Goal: Task Accomplishment & Management: Use online tool/utility

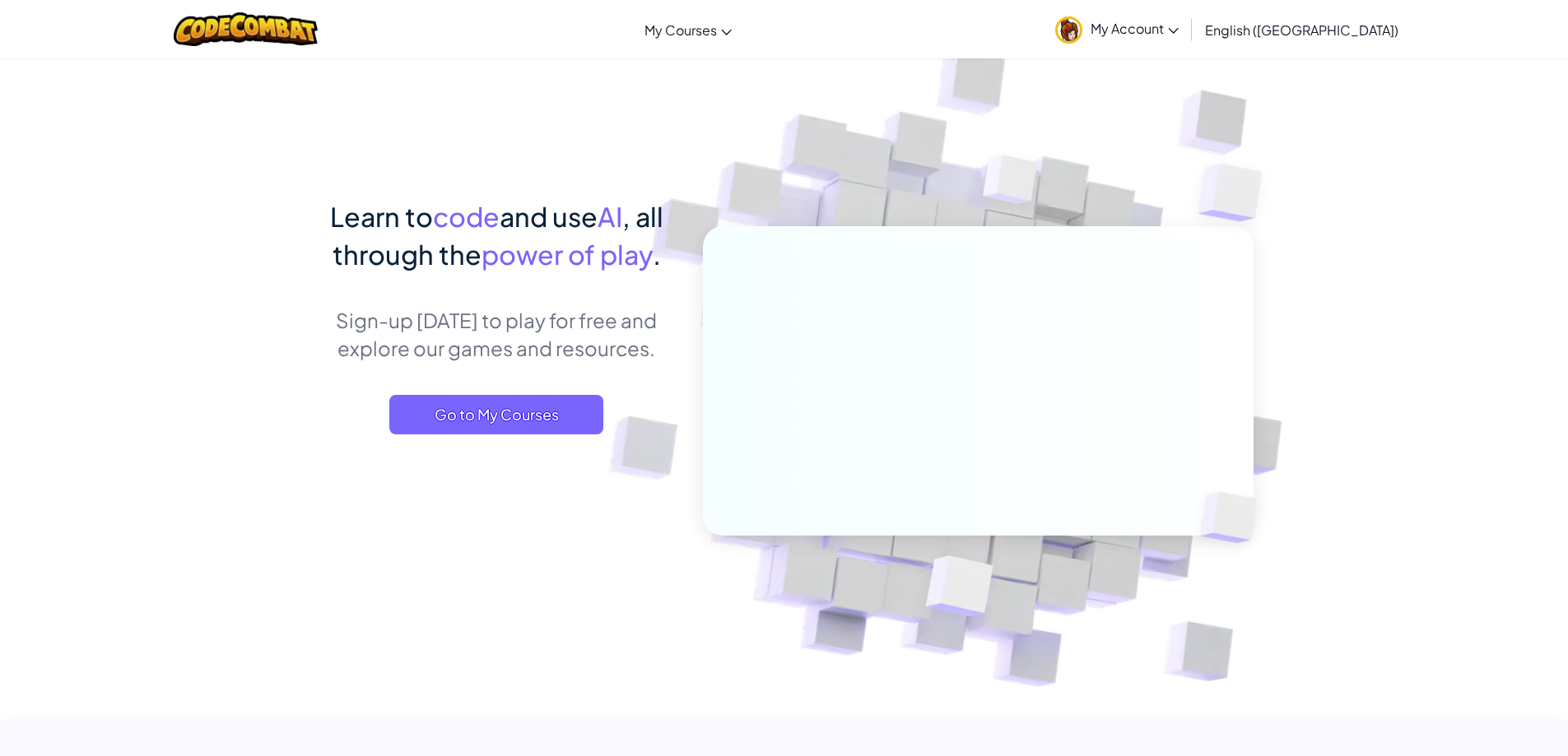
click at [1178, 32] on span "My Account" at bounding box center [1135, 28] width 88 height 17
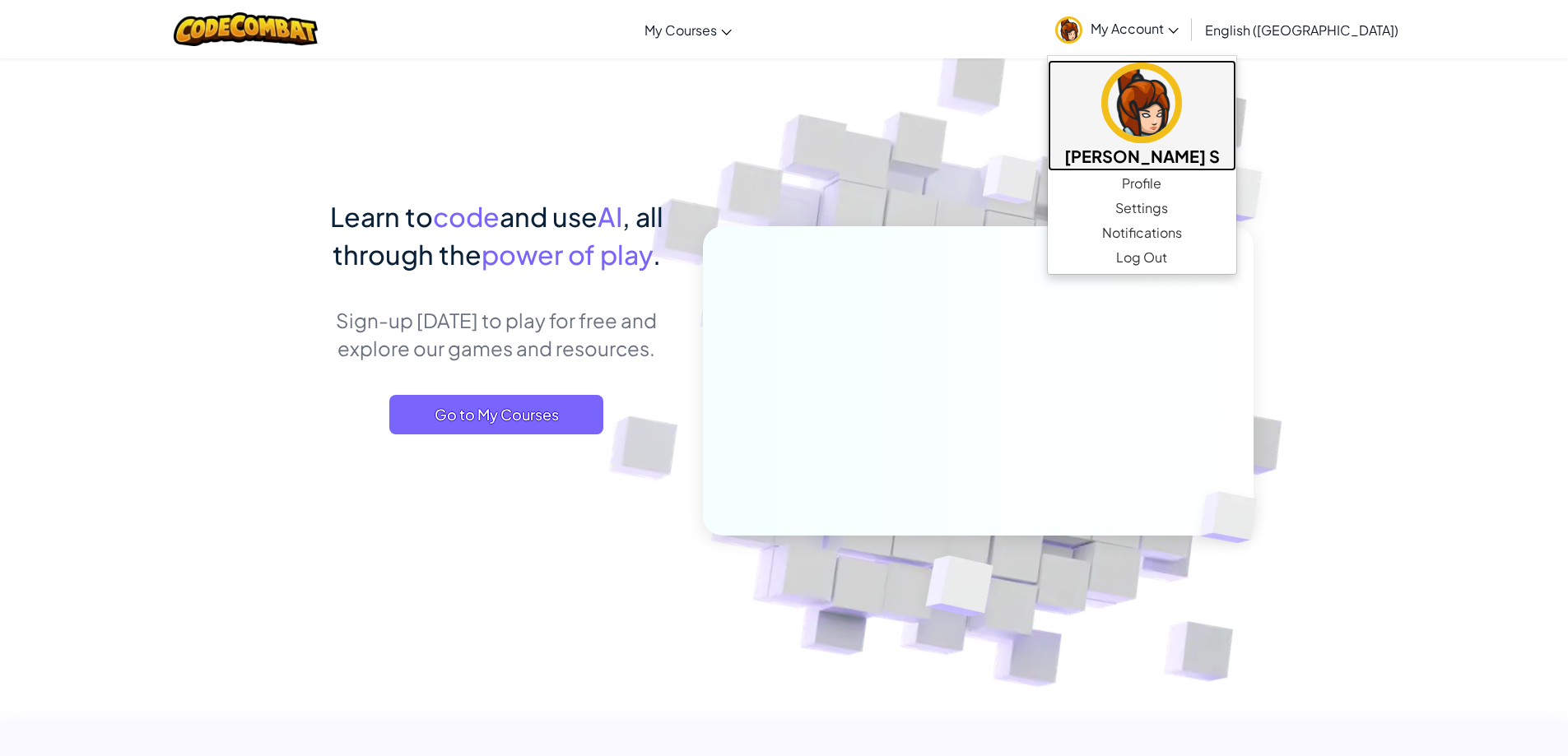
click at [1220, 145] on h5 "[PERSON_NAME] S" at bounding box center [1141, 156] width 155 height 25
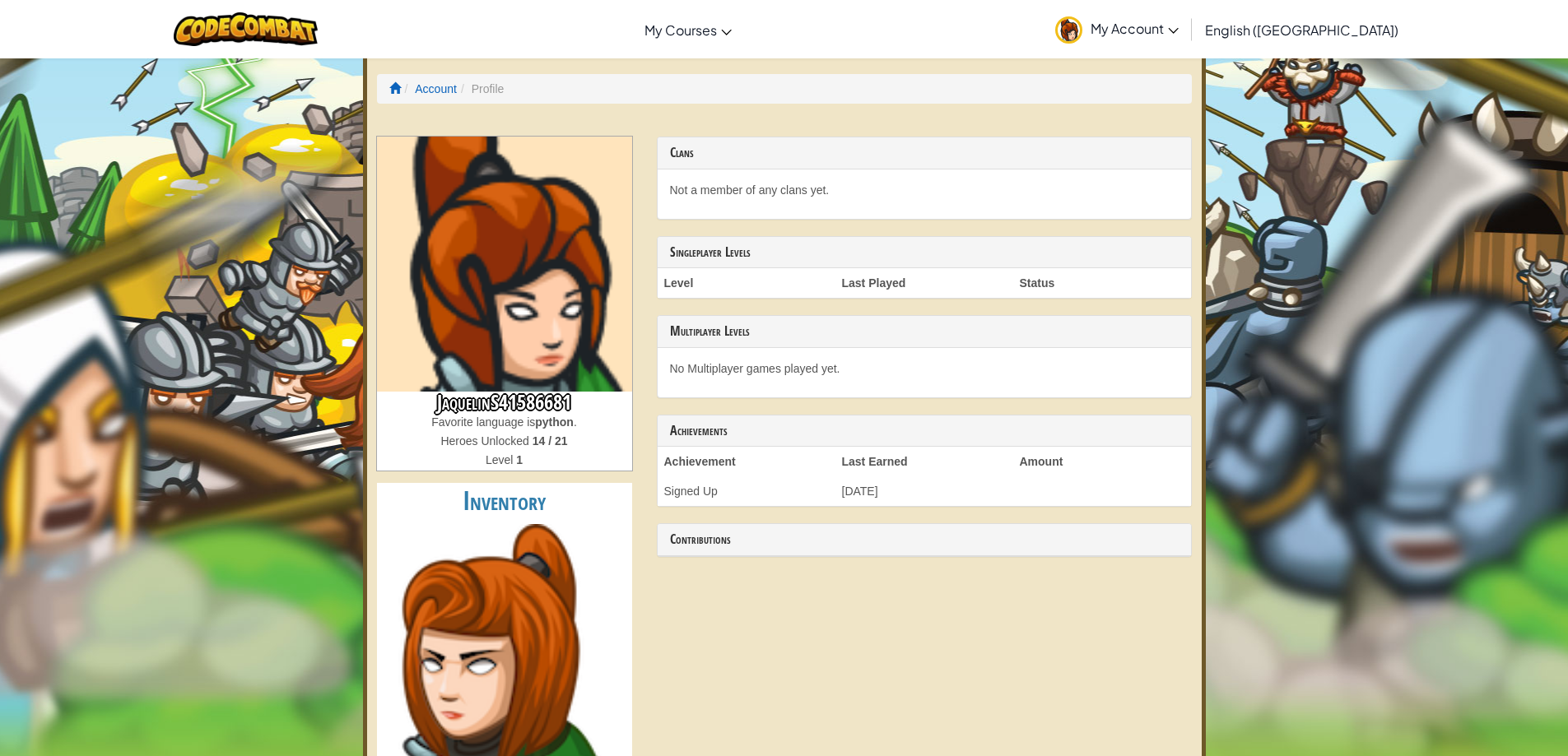
click at [552, 407] on h3 "JaquelinS41586681" at bounding box center [504, 402] width 255 height 23
click at [557, 397] on h3 "JaquelinS41586681" at bounding box center [504, 402] width 255 height 23
click at [819, 334] on h3 "Multiplayer Levels" at bounding box center [924, 331] width 509 height 14
click at [824, 375] on p "No Multiplayer games played yet." at bounding box center [924, 369] width 509 height 16
click at [1178, 32] on span "My Account" at bounding box center [1135, 28] width 88 height 17
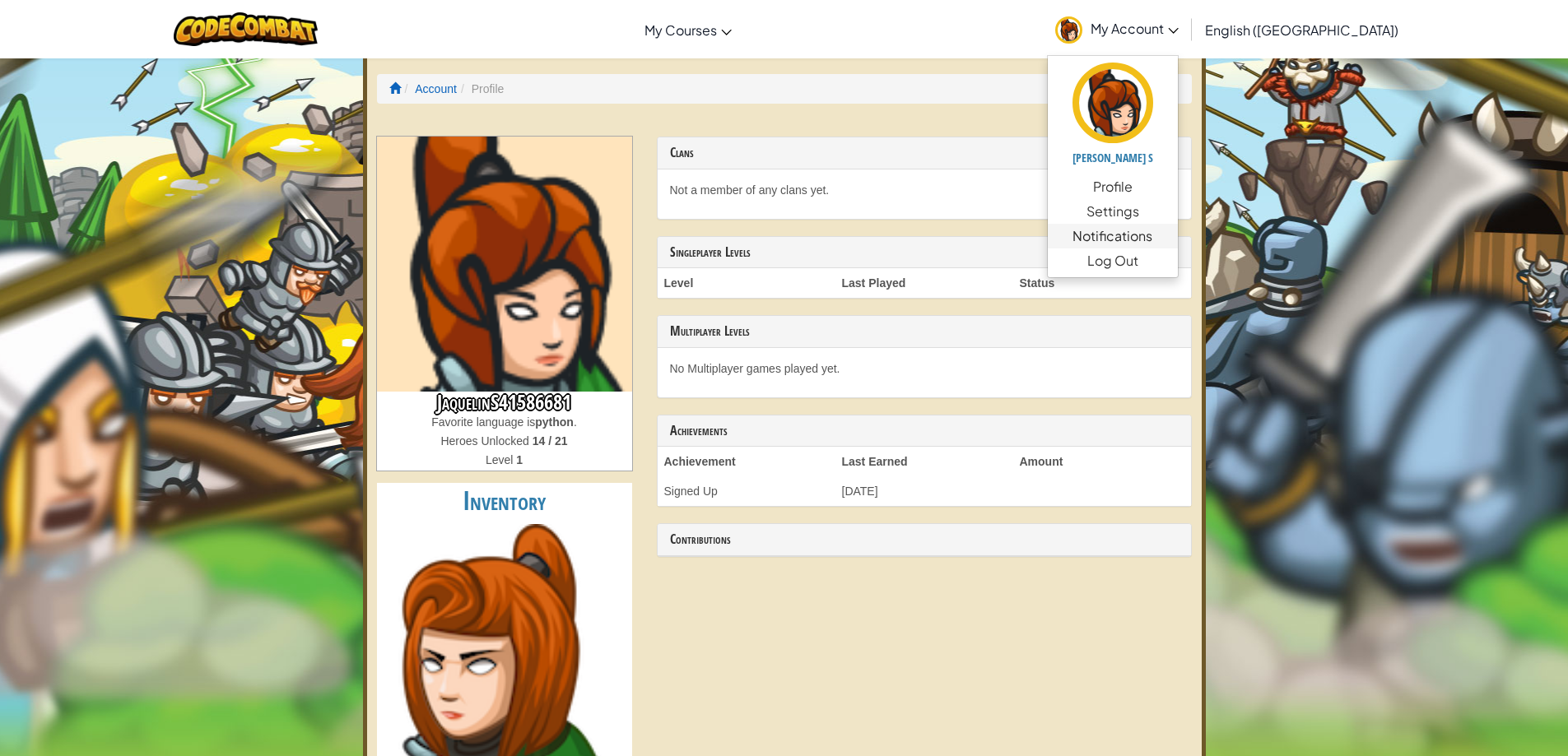
click at [1152, 245] on span "Notifications" at bounding box center [1111, 236] width 79 height 20
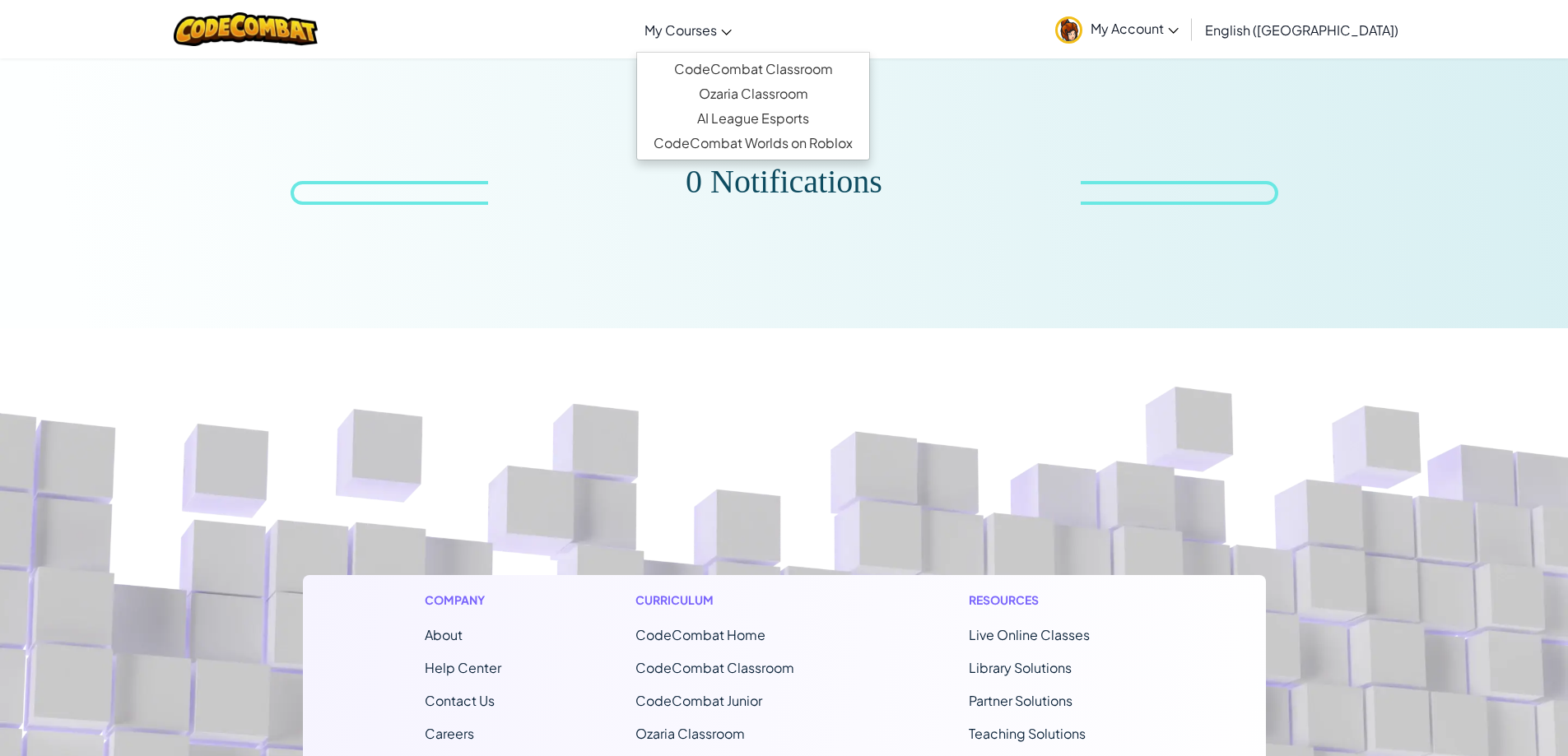
click at [740, 45] on link "My Courses" at bounding box center [687, 29] width 104 height 44
click at [775, 70] on link "CodeCombat Classroom" at bounding box center [752, 69] width 232 height 24
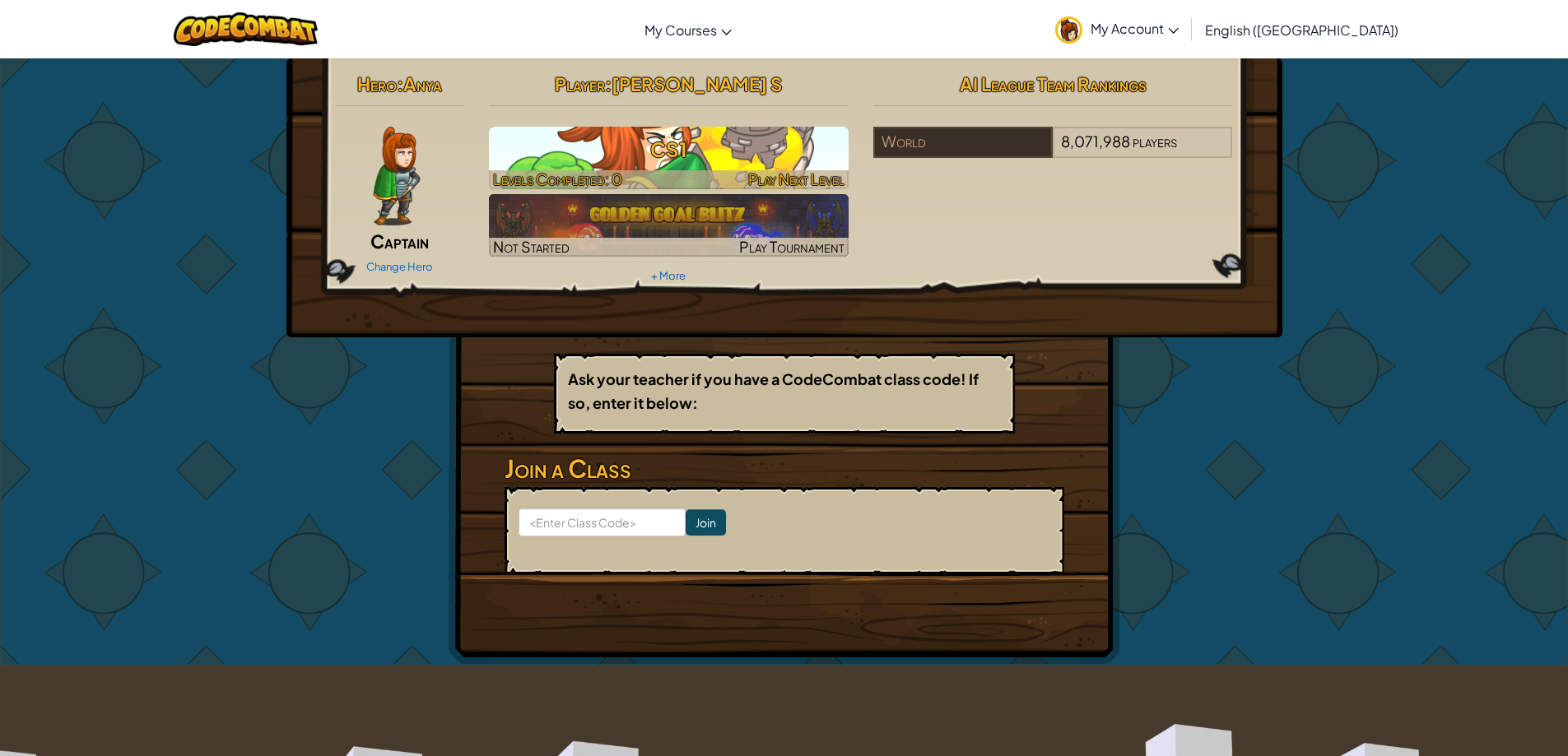
click at [630, 129] on img at bounding box center [669, 157] width 360 height 62
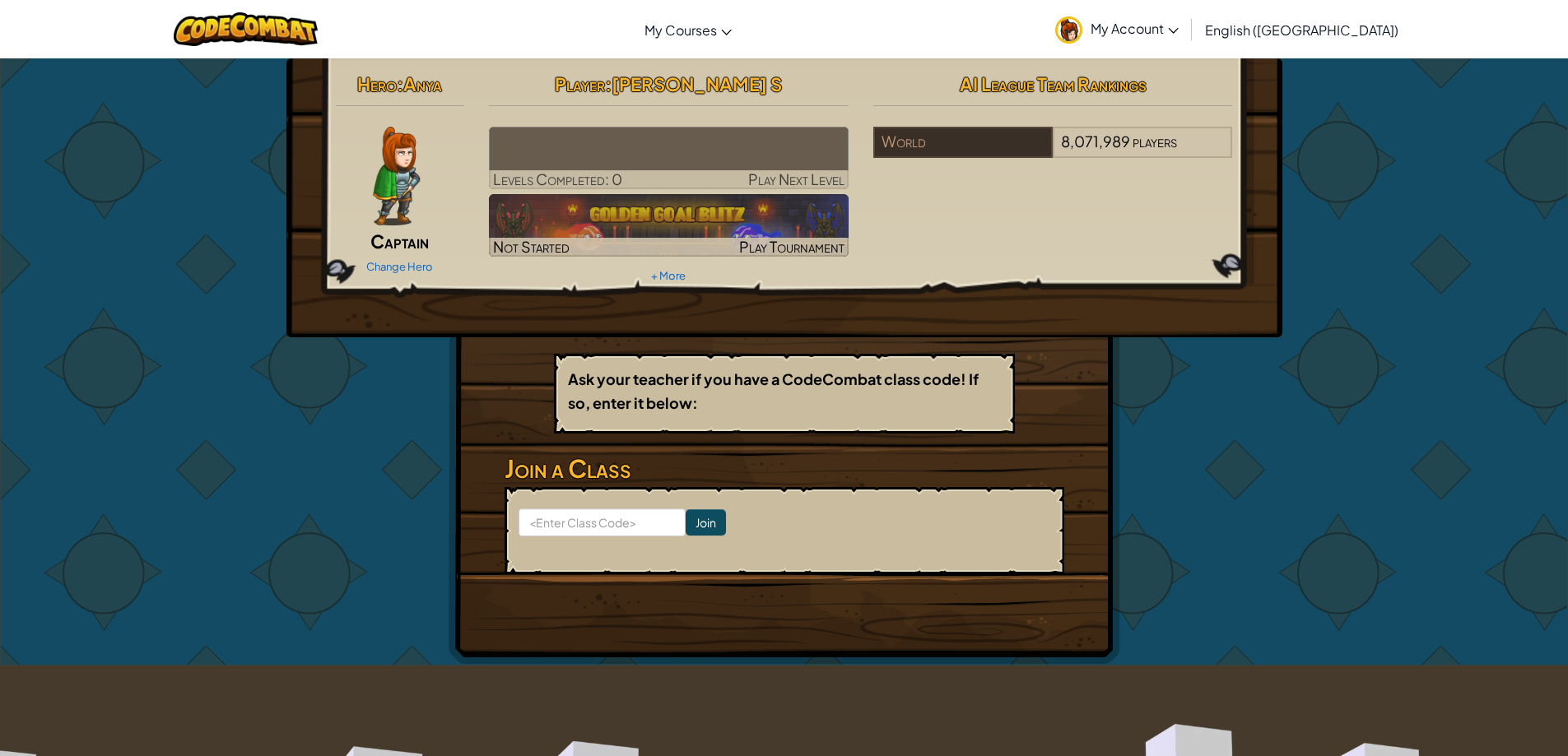
click at [647, 162] on img at bounding box center [669, 157] width 360 height 62
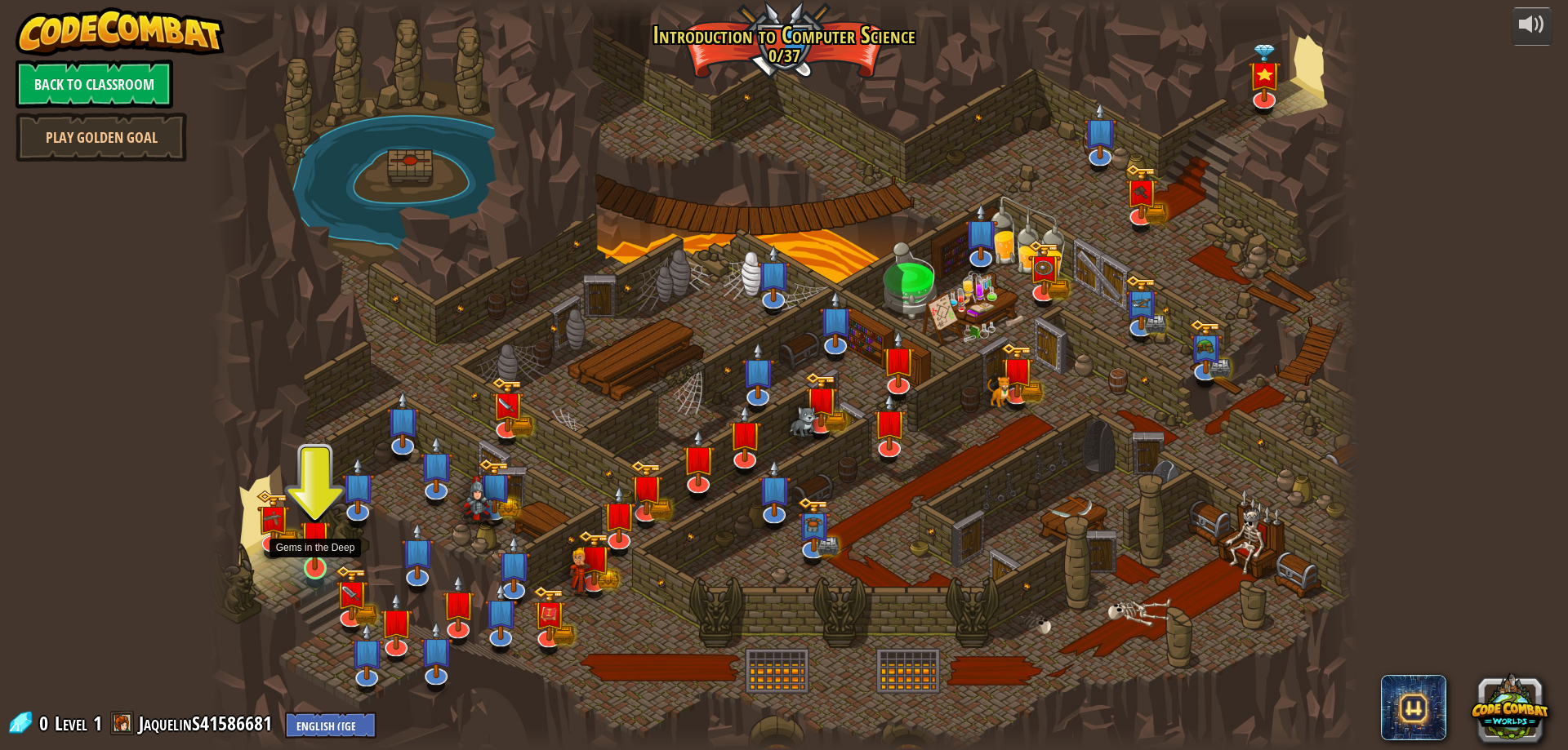
click at [309, 569] on img at bounding box center [315, 535] width 31 height 70
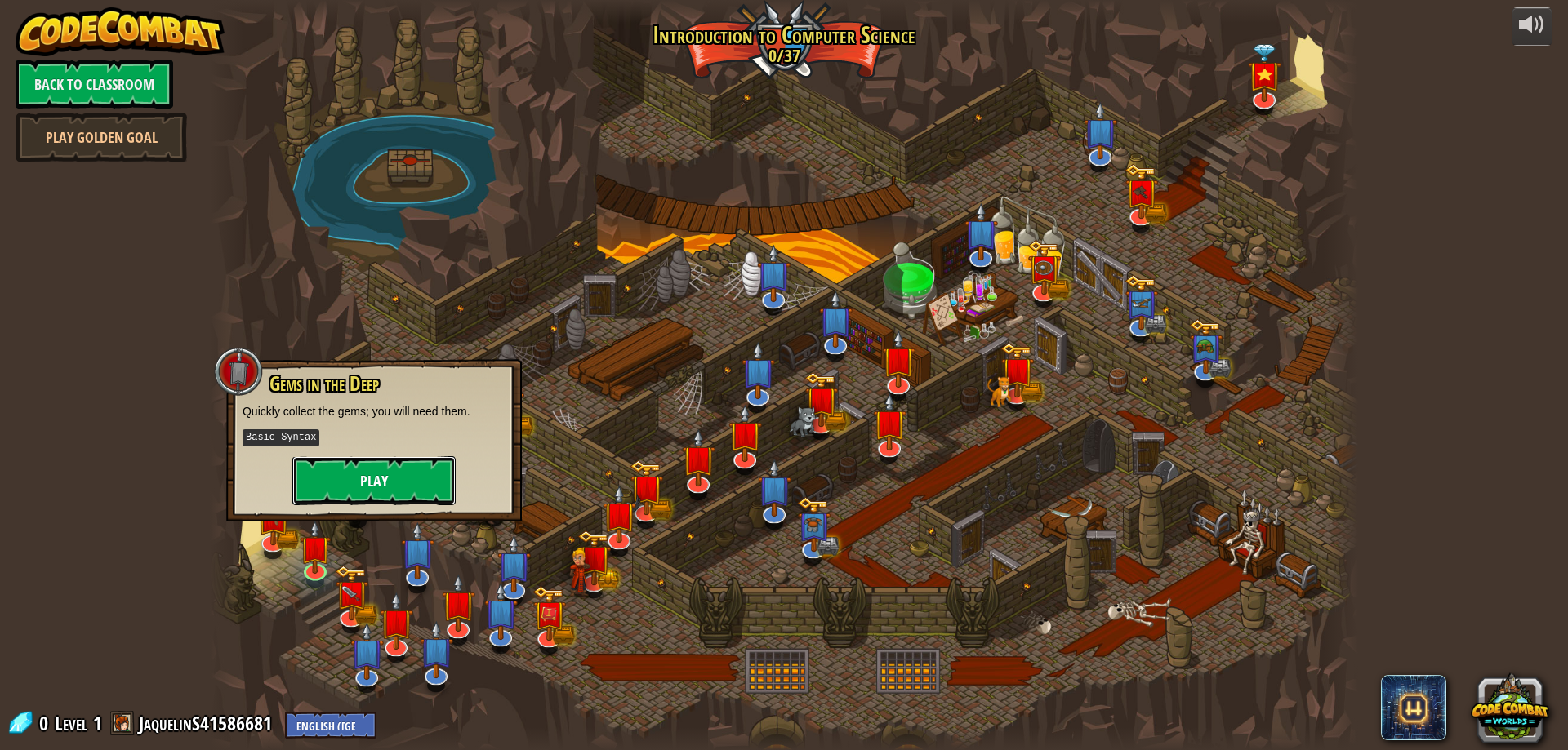
click at [381, 479] on button "Play" at bounding box center [374, 481] width 163 height 49
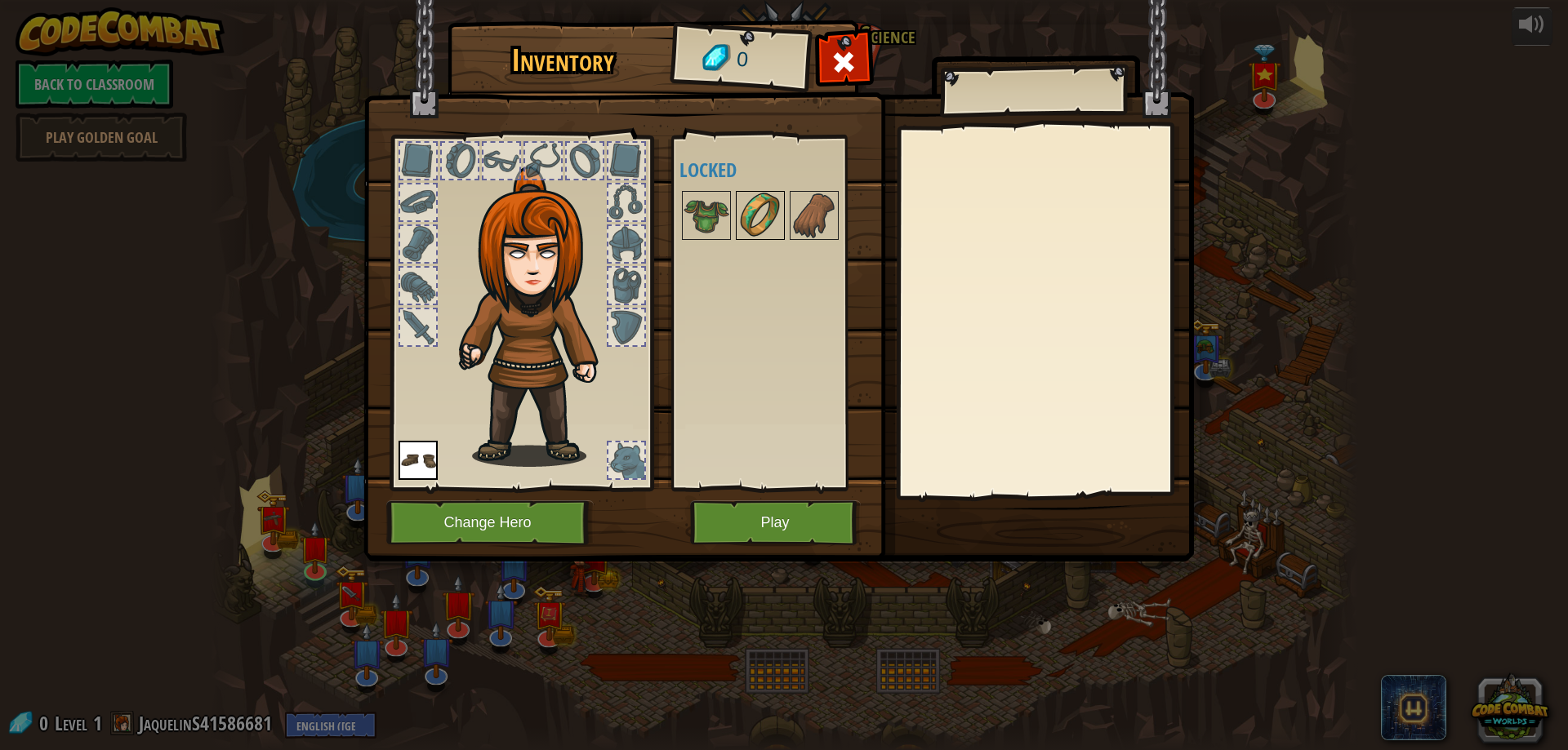
click at [777, 206] on img at bounding box center [760, 215] width 46 height 46
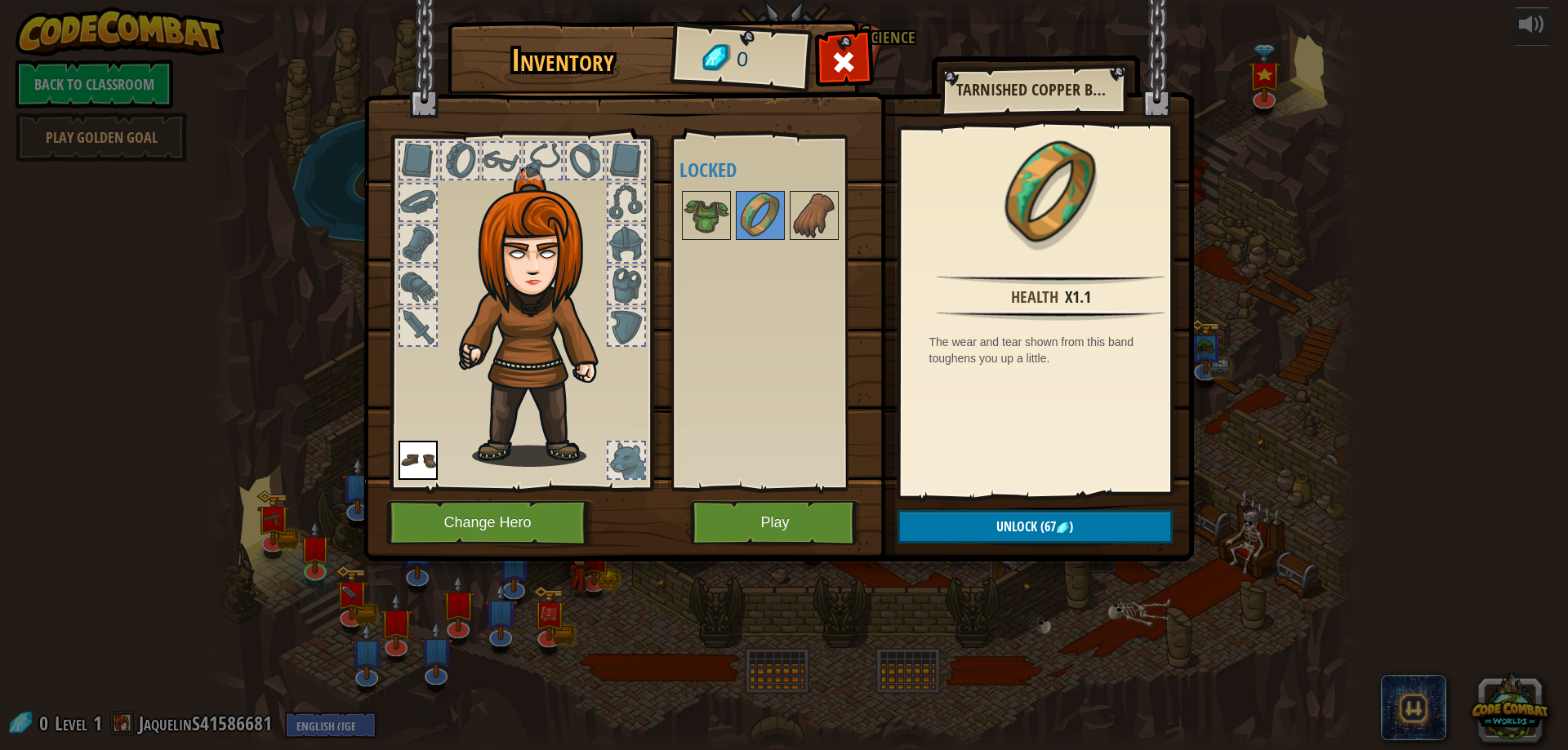
drag, startPoint x: 777, startPoint y: 206, endPoint x: 479, endPoint y: 191, distance: 298.4
click at [479, 191] on div "Inventory 0 Available Equip (double-click to equip) Locked Tarnished Copper Ban…" at bounding box center [784, 294] width 831 height 539
click at [673, 206] on div "Available Equip (double-click to equip) Locked" at bounding box center [772, 312] width 200 height 355
click at [689, 209] on img at bounding box center [706, 215] width 46 height 46
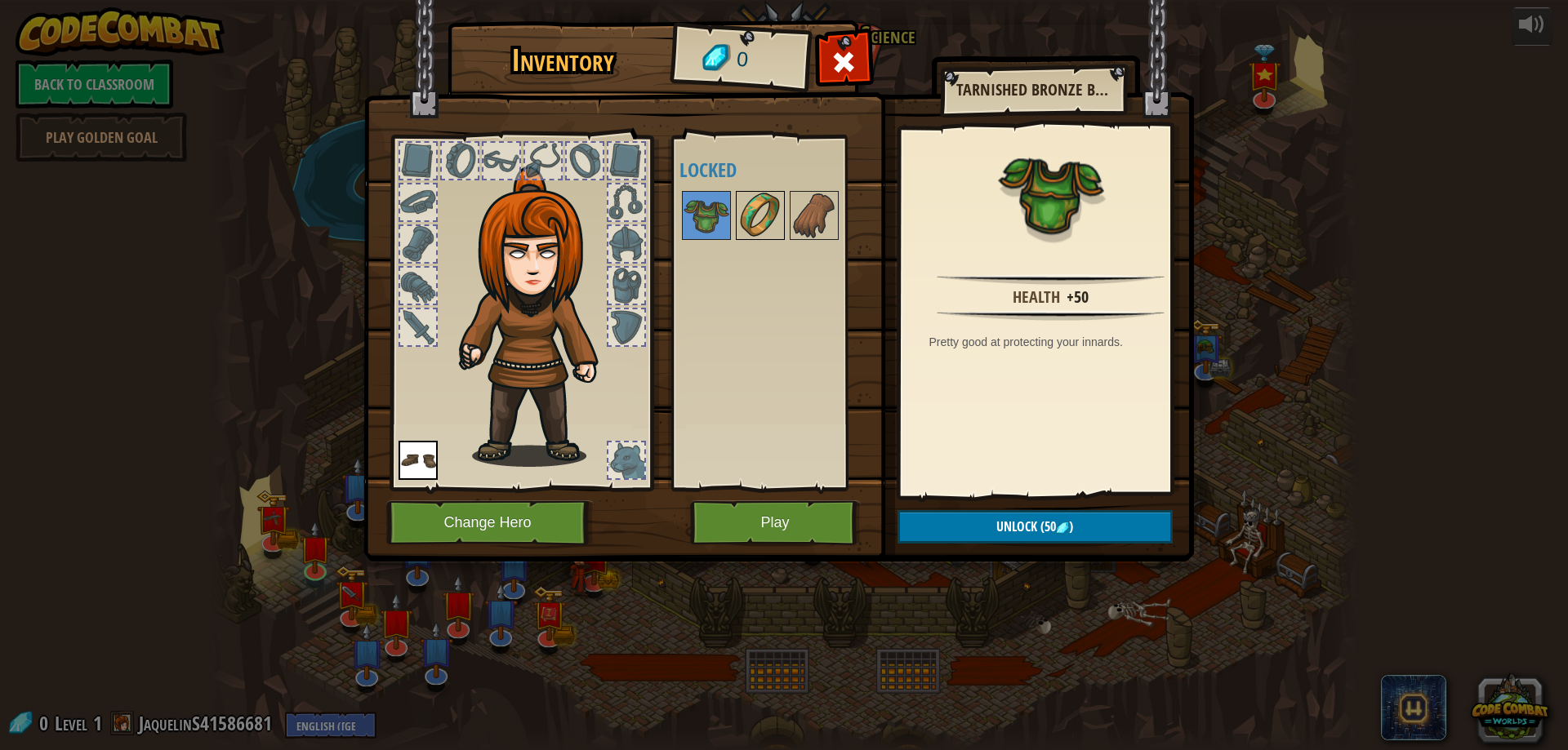
click at [748, 208] on img at bounding box center [760, 215] width 46 height 46
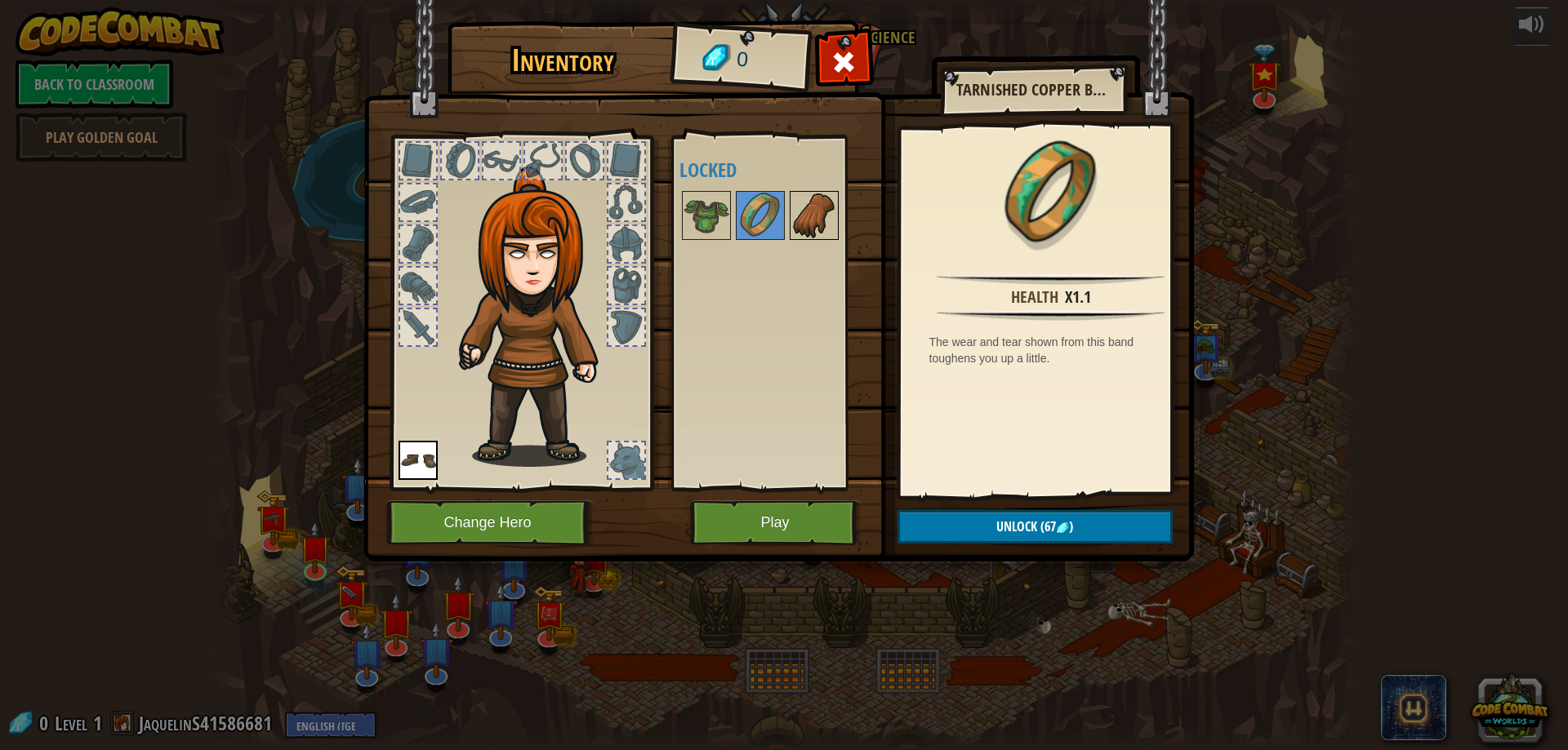
click at [793, 201] on img at bounding box center [814, 215] width 46 height 46
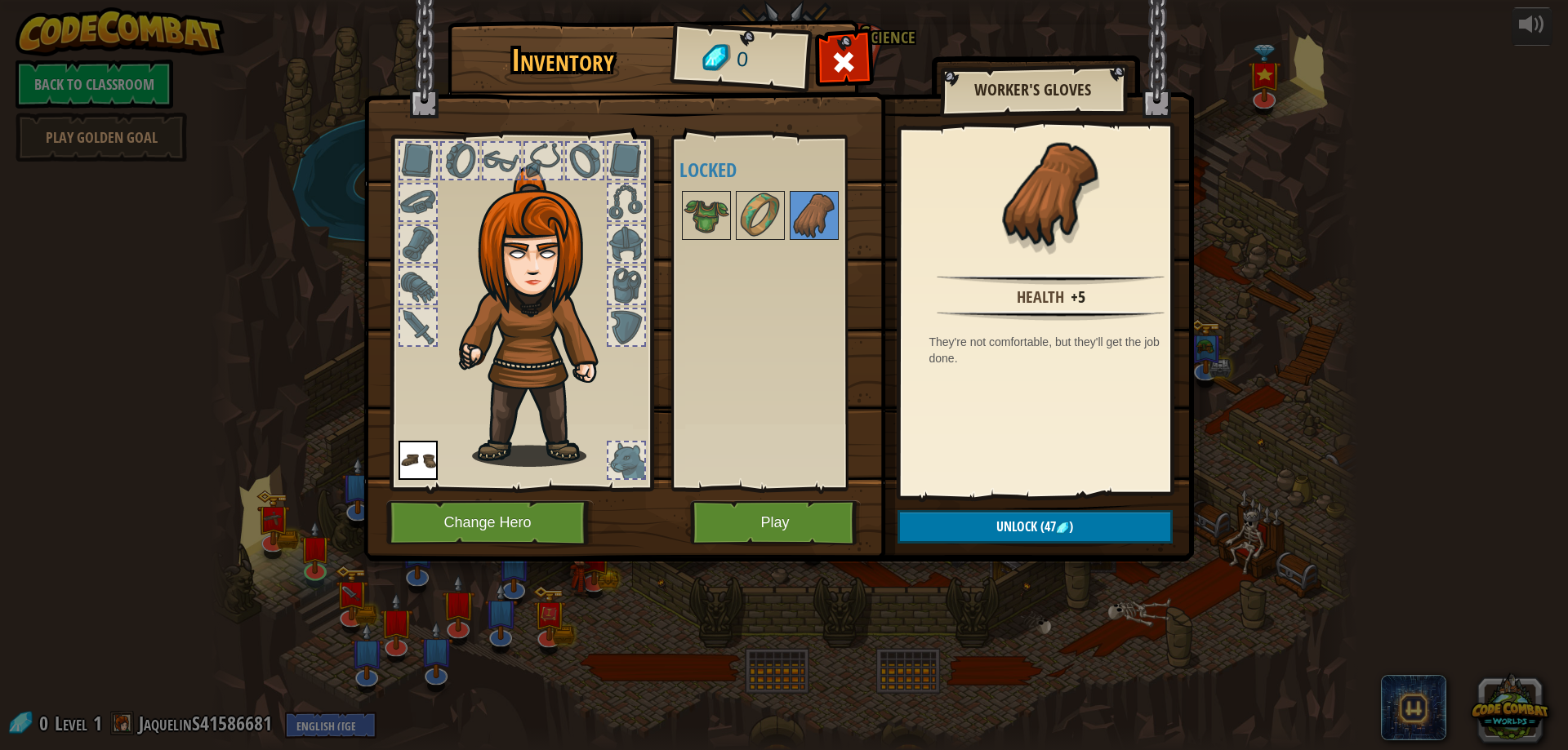
click at [767, 347] on div "Available Equip (double-click to equip) Locked" at bounding box center [782, 313] width 205 height 340
click at [402, 468] on img at bounding box center [418, 461] width 39 height 39
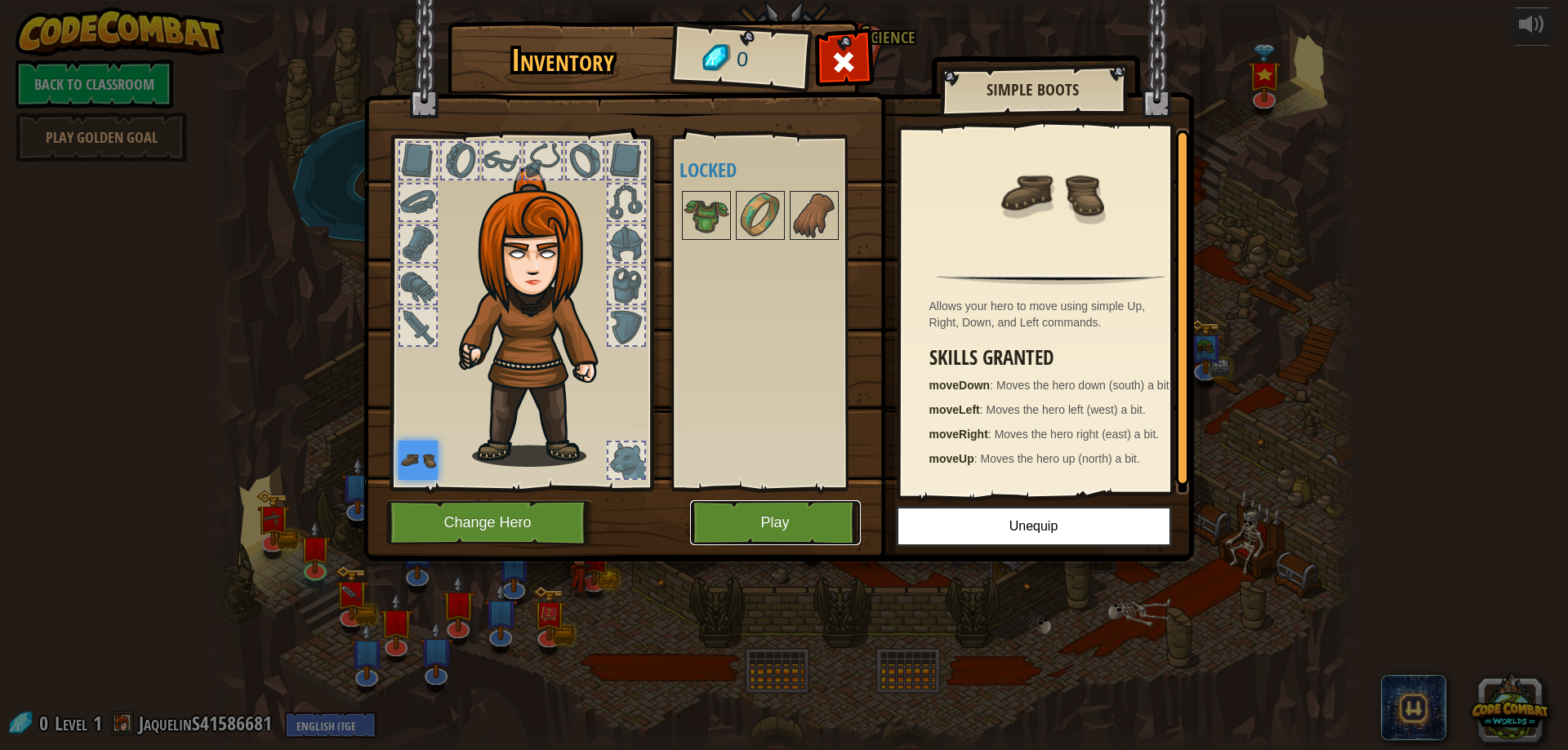
click at [825, 524] on button "Play" at bounding box center [775, 523] width 171 height 45
